Goal: Task Accomplishment & Management: Use online tool/utility

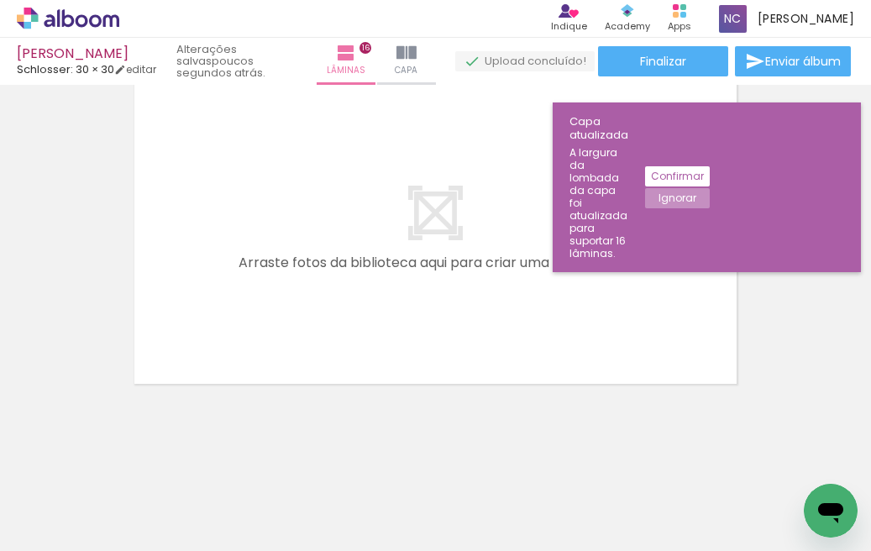
scroll to position [0, 5097]
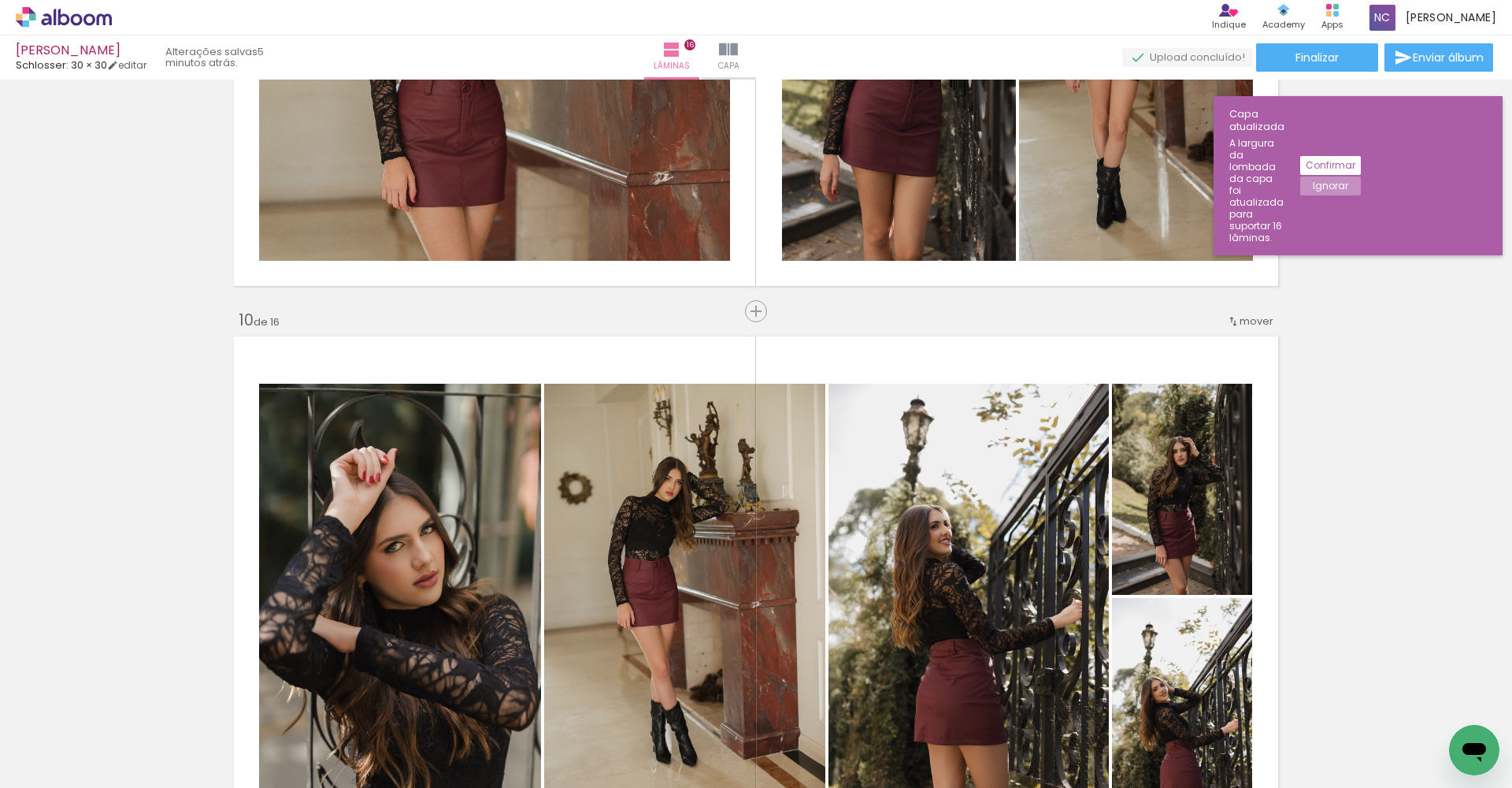
scroll to position [4634, 0]
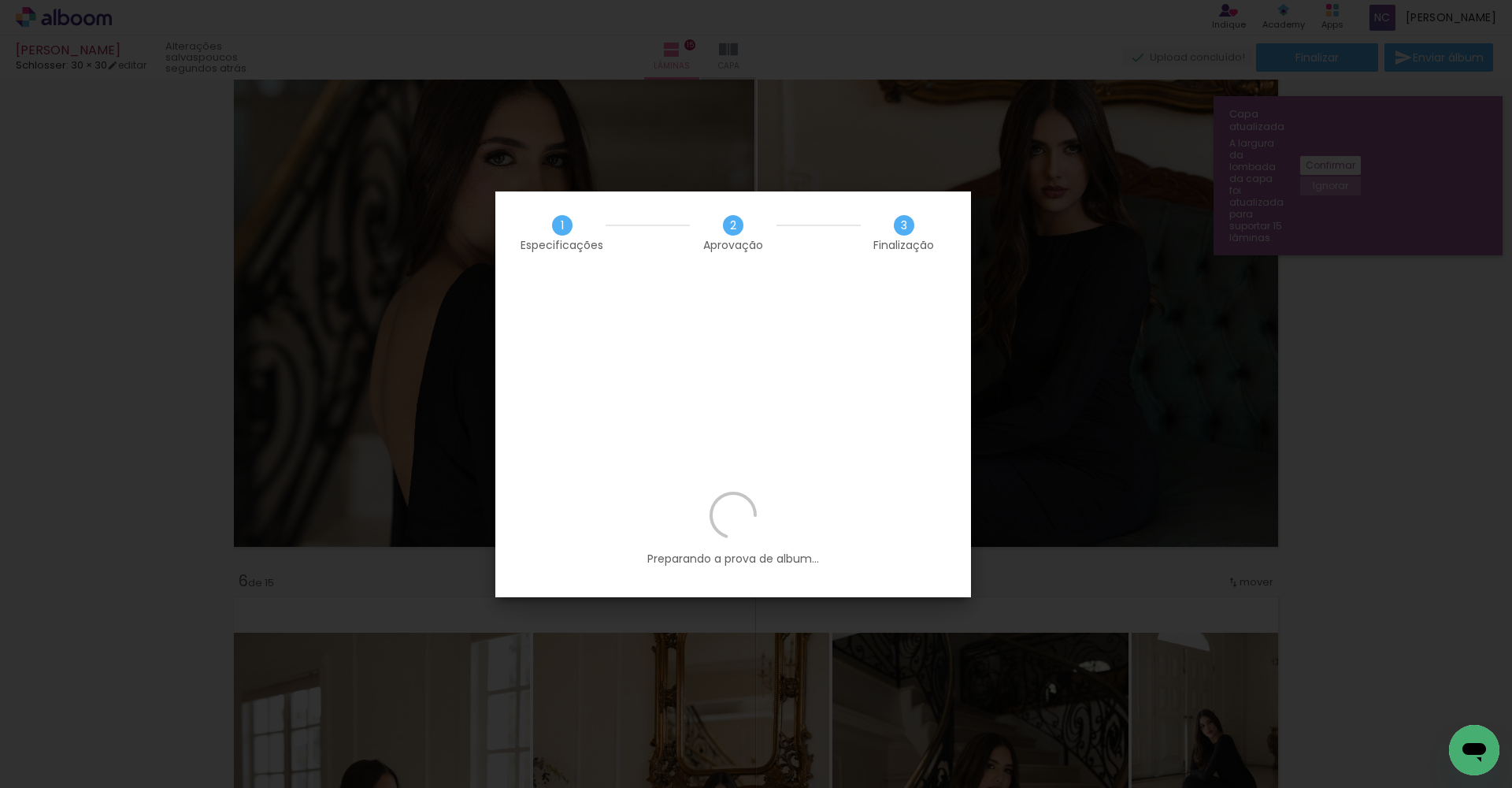
scroll to position [0, 3700]
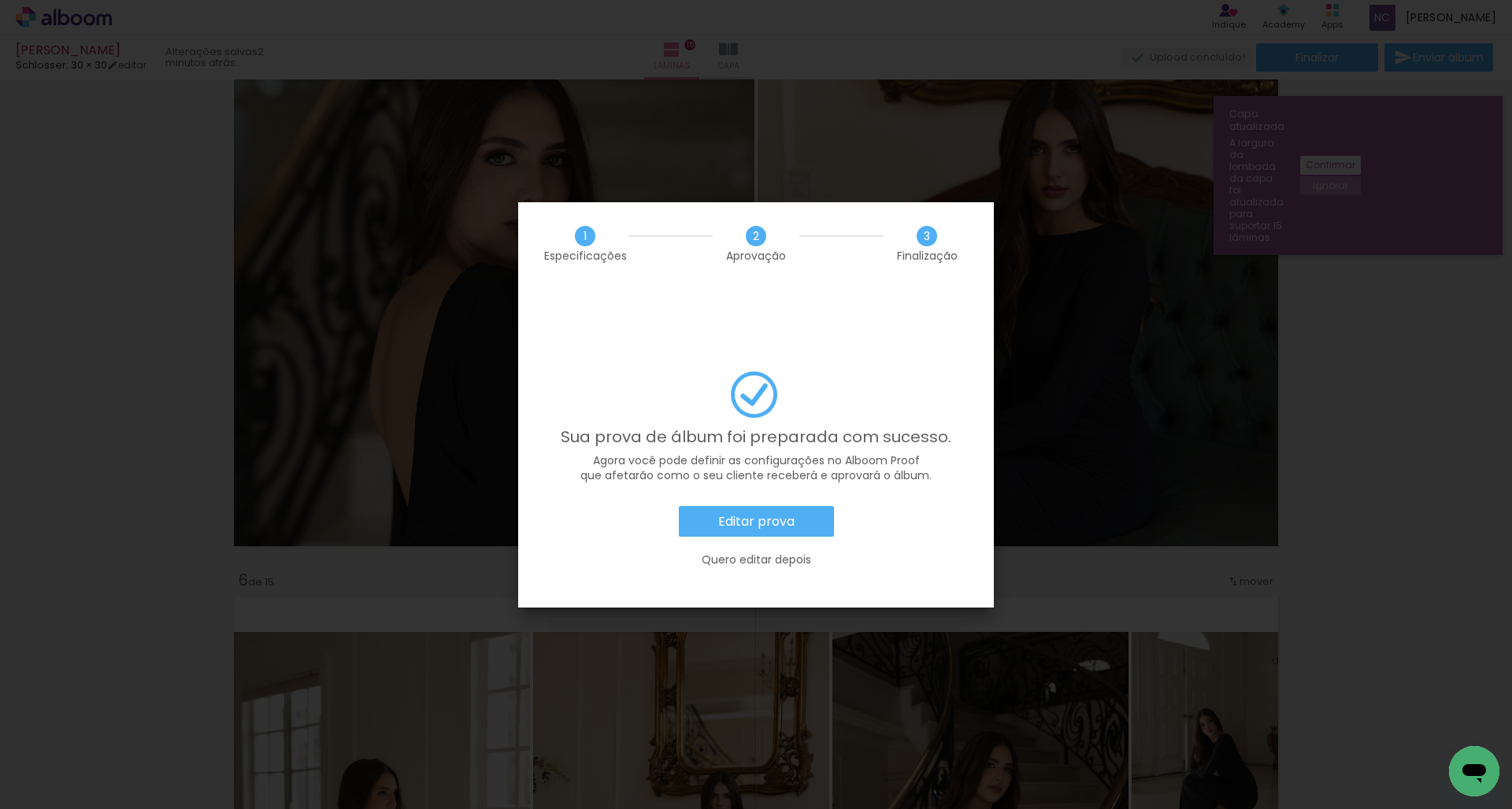
click at [0, 0] on slot "Editar prova" at bounding box center [0, 0] width 0 height 0
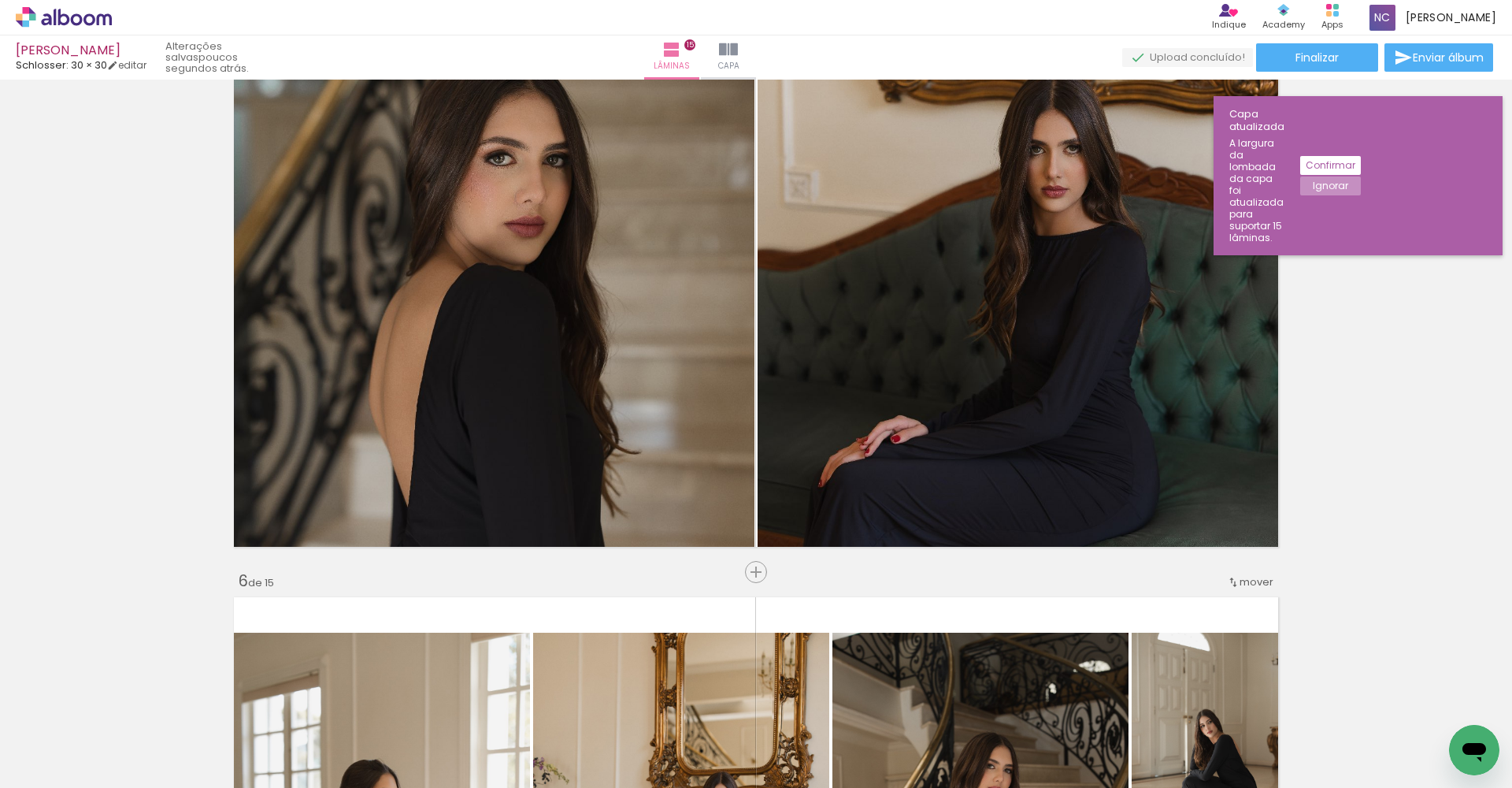
click at [68, 23] on icon at bounding box center [64, 17] width 12 height 17
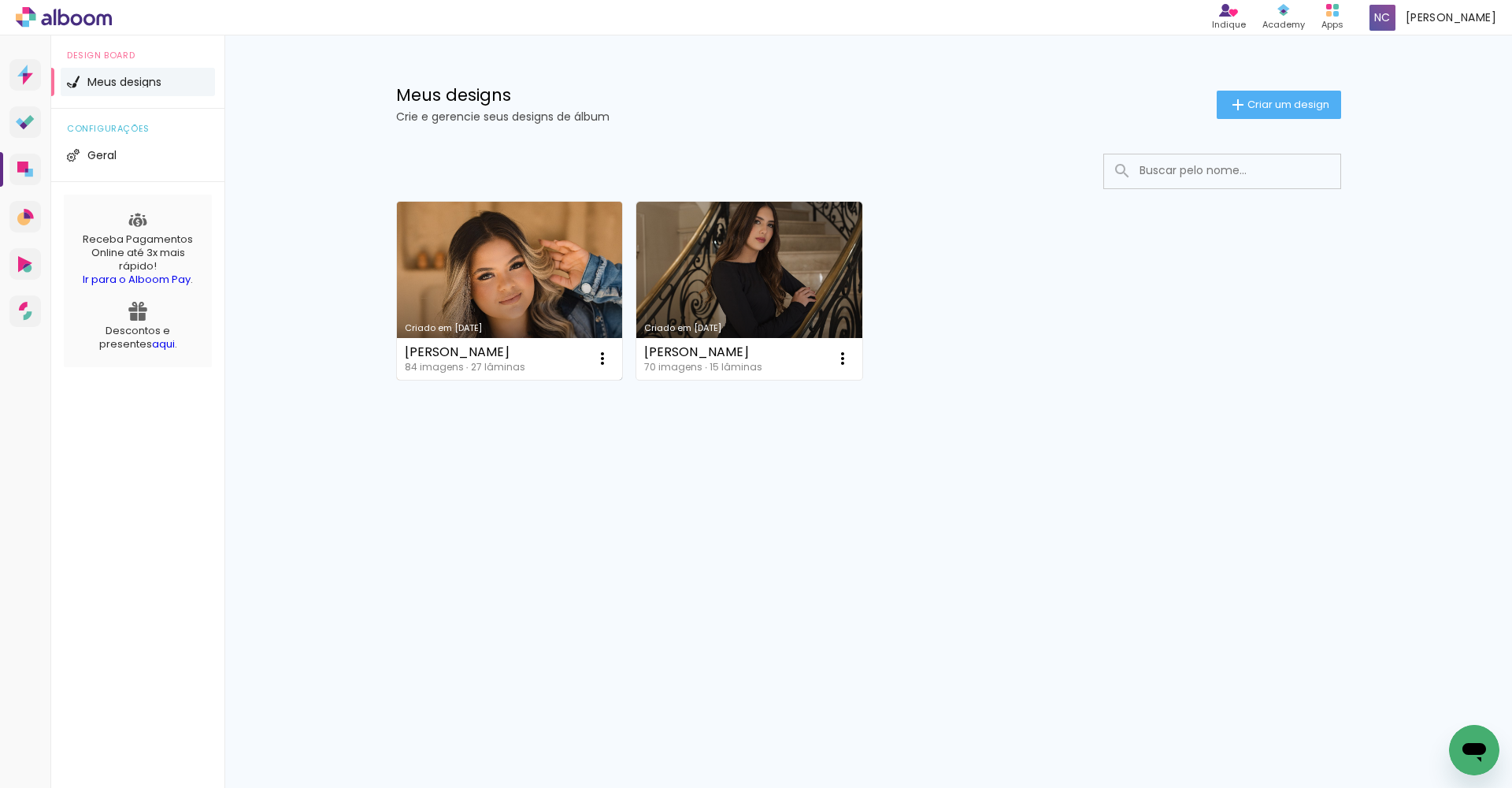
click at [509, 278] on link "Criado em [DATE]" at bounding box center [509, 291] width 226 height 178
